Goal: Task Accomplishment & Management: Use online tool/utility

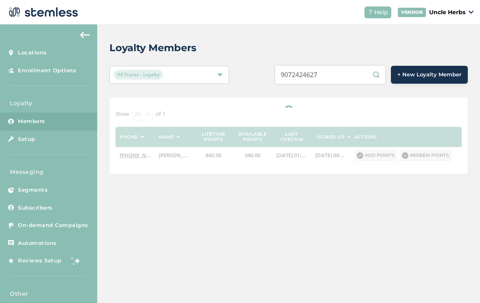
click at [350, 76] on input "9072424627" at bounding box center [330, 75] width 111 height 20
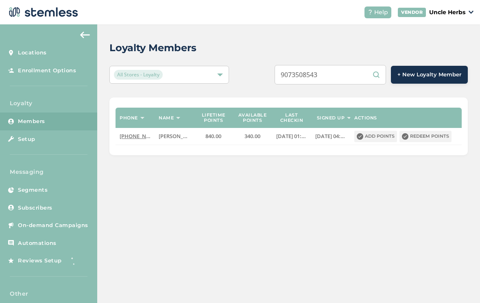
click at [385, 75] on input "9073508543" at bounding box center [330, 75] width 111 height 20
type input "9073508543"
click at [426, 134] on button "Redeem points" at bounding box center [426, 136] width 52 height 11
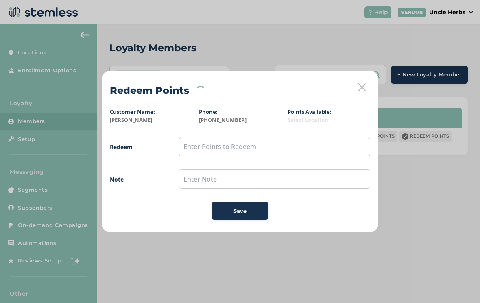
click at [303, 146] on input "text" at bounding box center [274, 147] width 191 height 20
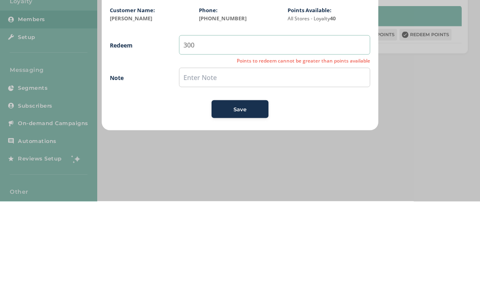
type input "300"
click at [241, 207] on span "Save" at bounding box center [240, 211] width 13 height 8
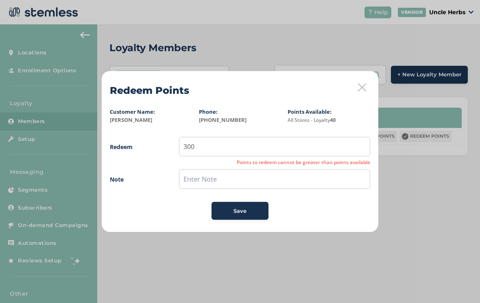
click at [234, 211] on span "Save" at bounding box center [240, 211] width 13 height 8
click at [248, 203] on button "Save" at bounding box center [240, 211] width 57 height 18
click at [241, 209] on span "Save" at bounding box center [240, 211] width 13 height 8
click at [243, 216] on button "Save" at bounding box center [240, 211] width 57 height 18
click at [295, 151] on input "300" at bounding box center [274, 147] width 191 height 20
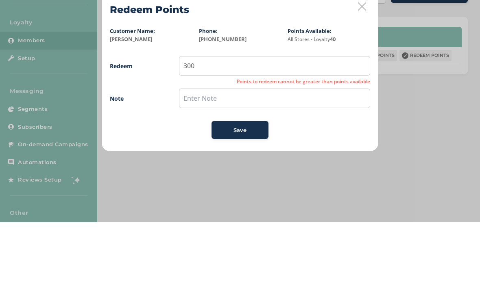
click at [361, 83] on icon at bounding box center [362, 87] width 8 height 8
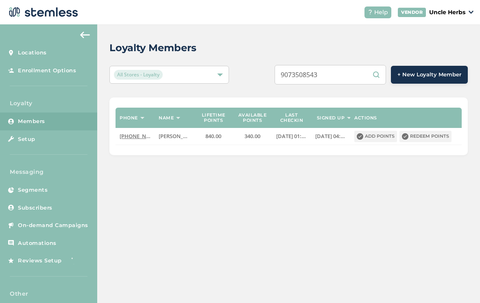
click at [348, 79] on input "9073508543" at bounding box center [330, 75] width 111 height 20
click at [372, 73] on input "9073508543" at bounding box center [330, 75] width 111 height 20
click at [379, 76] on input "9073508543" at bounding box center [330, 75] width 111 height 20
click at [384, 72] on input "9073508543" at bounding box center [330, 75] width 111 height 20
click at [378, 77] on input "9073508543" at bounding box center [330, 75] width 111 height 20
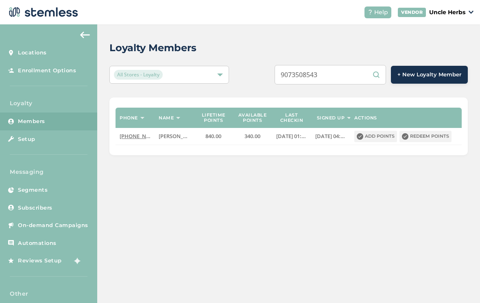
click at [355, 76] on input "9073508543" at bounding box center [330, 75] width 111 height 20
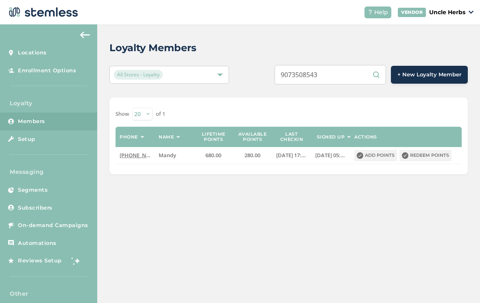
click at [380, 75] on input "9073508543" at bounding box center [330, 75] width 111 height 20
click at [431, 158] on button "Redeem points" at bounding box center [426, 155] width 52 height 11
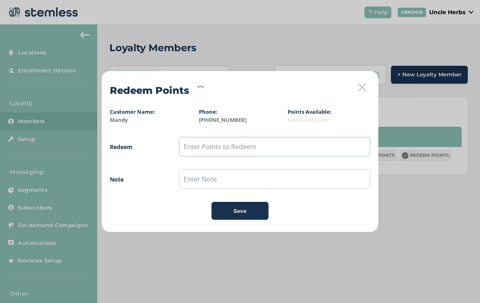
click at [227, 145] on input "text" at bounding box center [274, 147] width 191 height 20
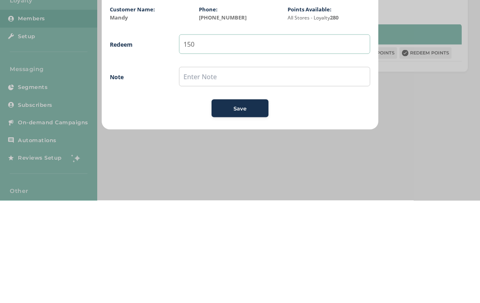
type input "150"
click at [246, 207] on span "Save" at bounding box center [240, 211] width 13 height 8
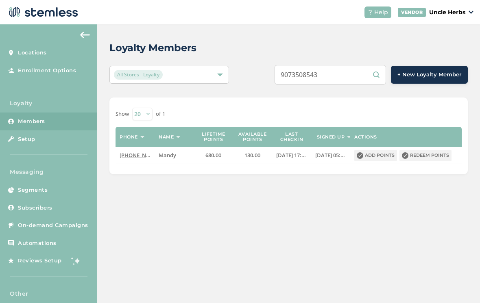
click at [434, 153] on button "Redeem points" at bounding box center [426, 155] width 52 height 11
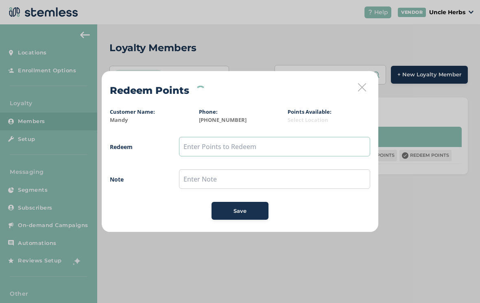
click at [285, 145] on input "text" at bounding box center [274, 147] width 191 height 20
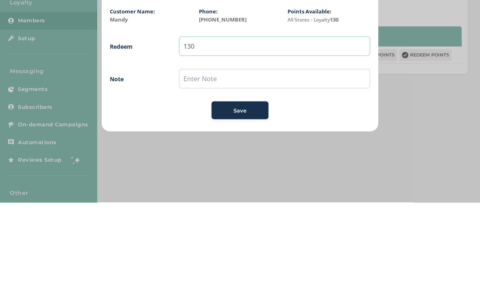
type input "130"
click at [236, 207] on span "Save" at bounding box center [240, 211] width 13 height 8
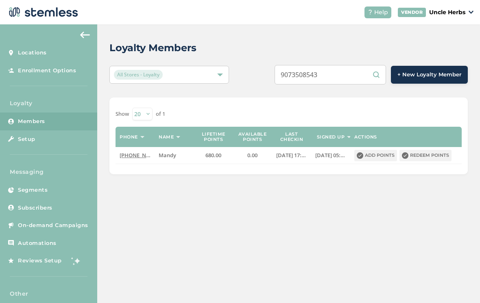
click at [357, 72] on input "9073508543" at bounding box center [330, 75] width 111 height 20
type input "9"
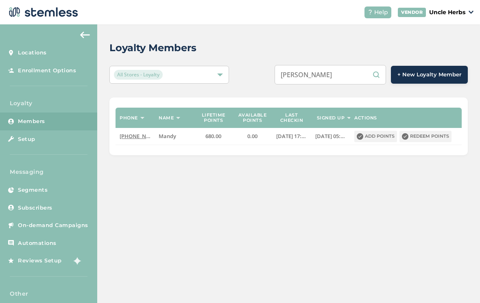
click at [379, 68] on input "[PERSON_NAME]" at bounding box center [330, 75] width 111 height 20
click at [379, 76] on input "[PERSON_NAME]" at bounding box center [330, 75] width 111 height 20
click at [379, 71] on input "[PERSON_NAME]" at bounding box center [330, 75] width 111 height 20
click at [373, 79] on input "[PERSON_NAME]" at bounding box center [330, 75] width 111 height 20
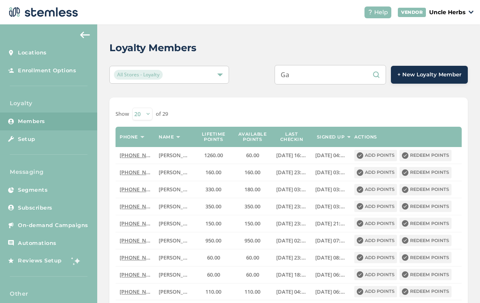
type input "G"
